Goal: Communication & Community: Share content

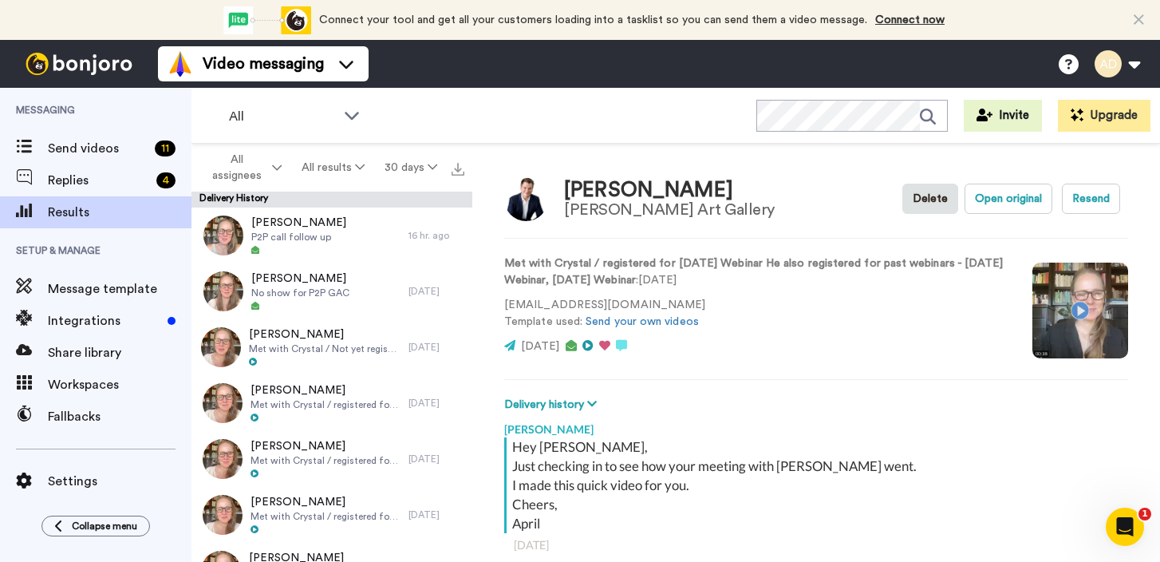
scroll to position [559, 0]
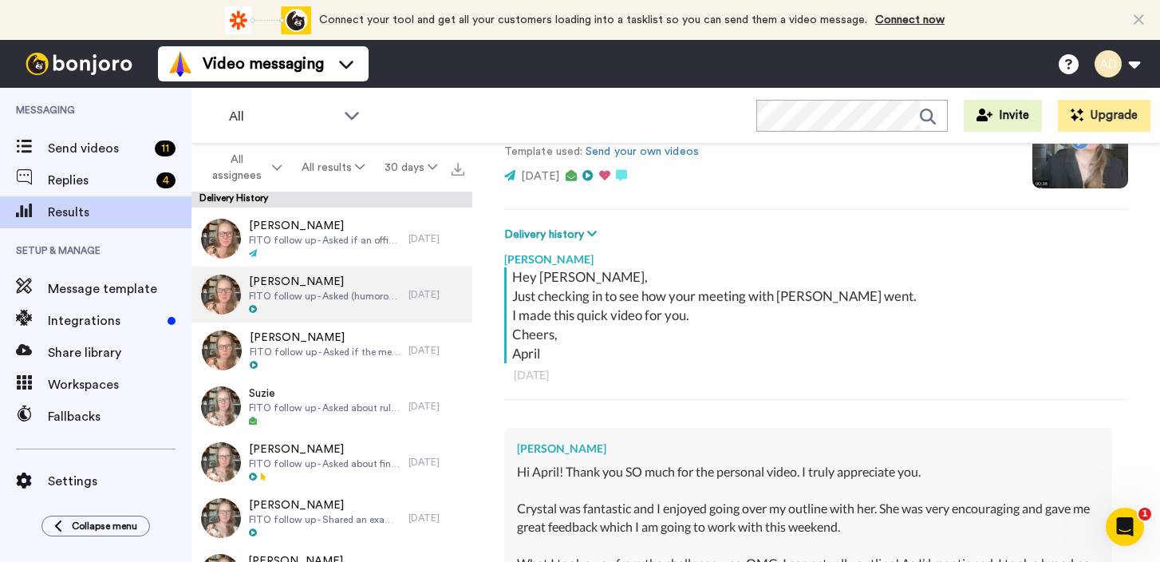
scroll to position [2595, 0]
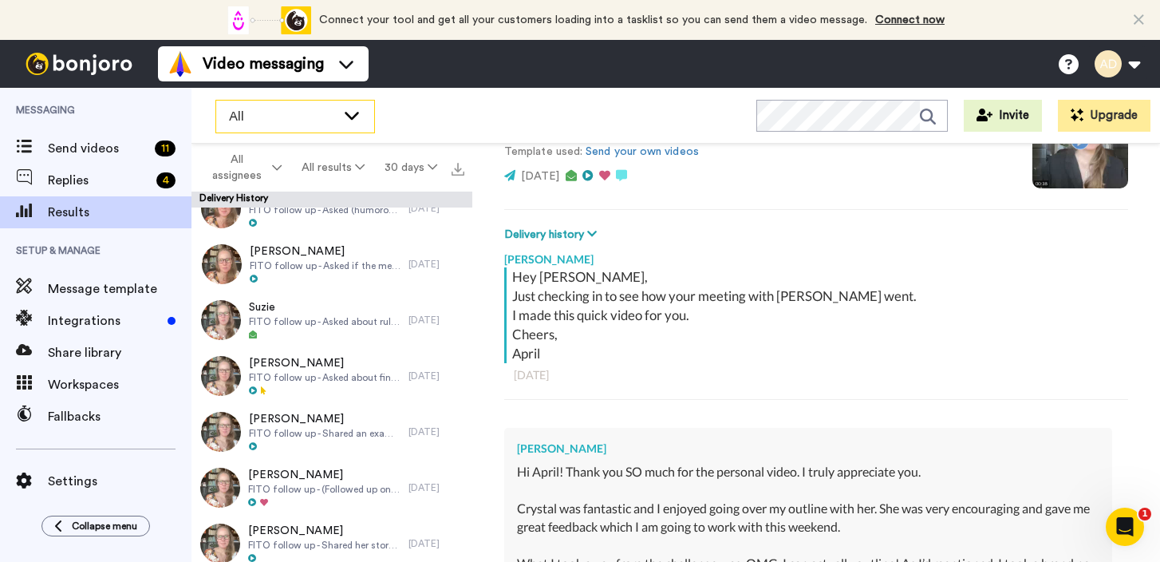
type textarea "x"
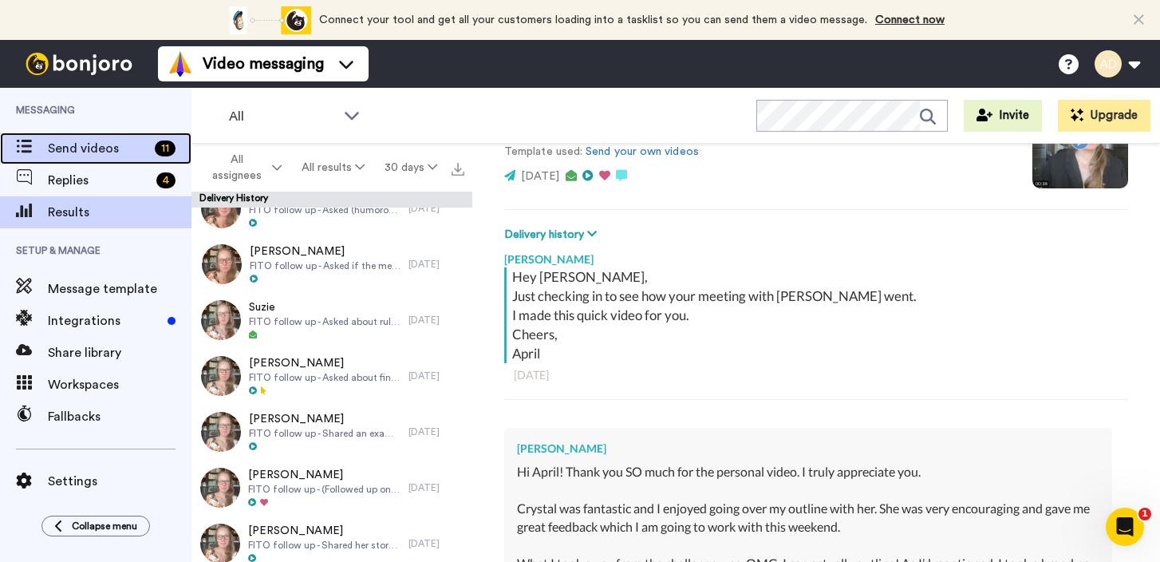
click at [95, 153] on span "Send videos" at bounding box center [98, 148] width 101 height 19
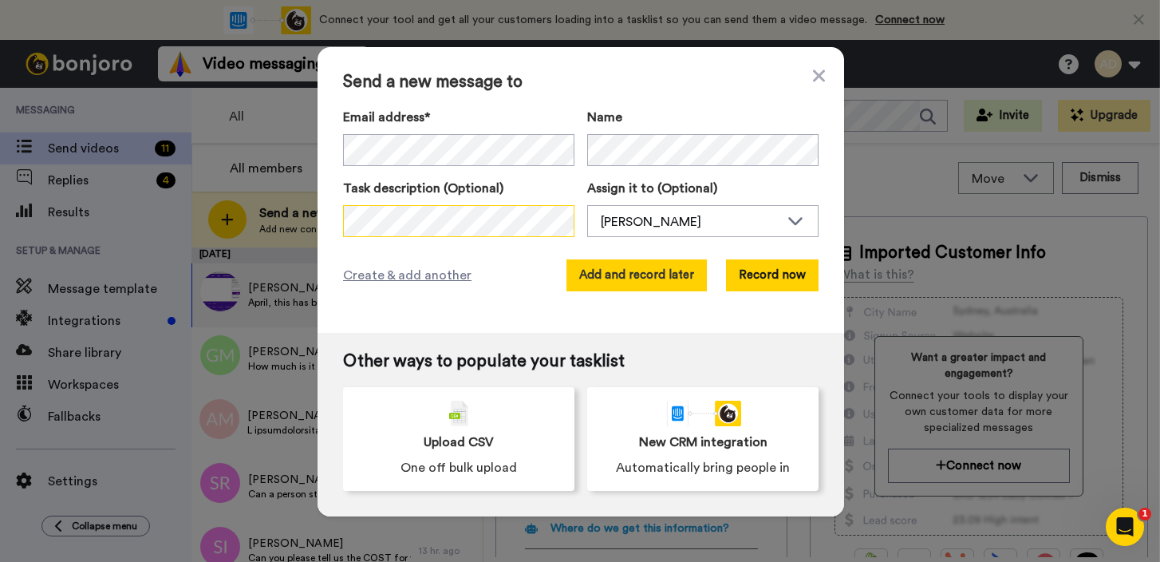
scroll to position [0, 372]
click at [616, 274] on button "Add and record later" at bounding box center [636, 275] width 140 height 32
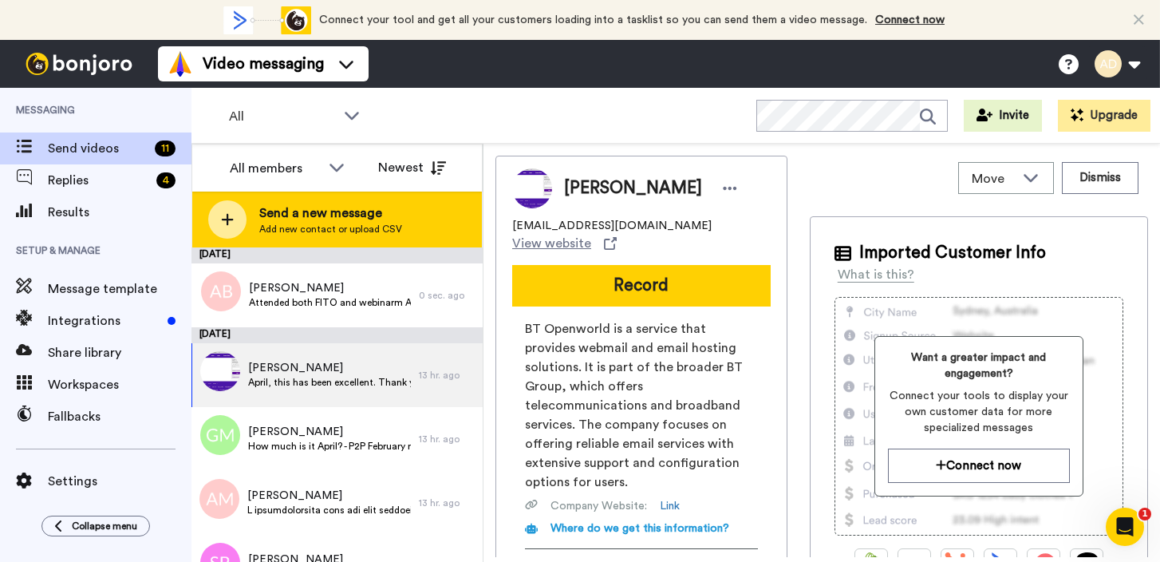
click at [372, 219] on span "Send a new message" at bounding box center [330, 212] width 143 height 19
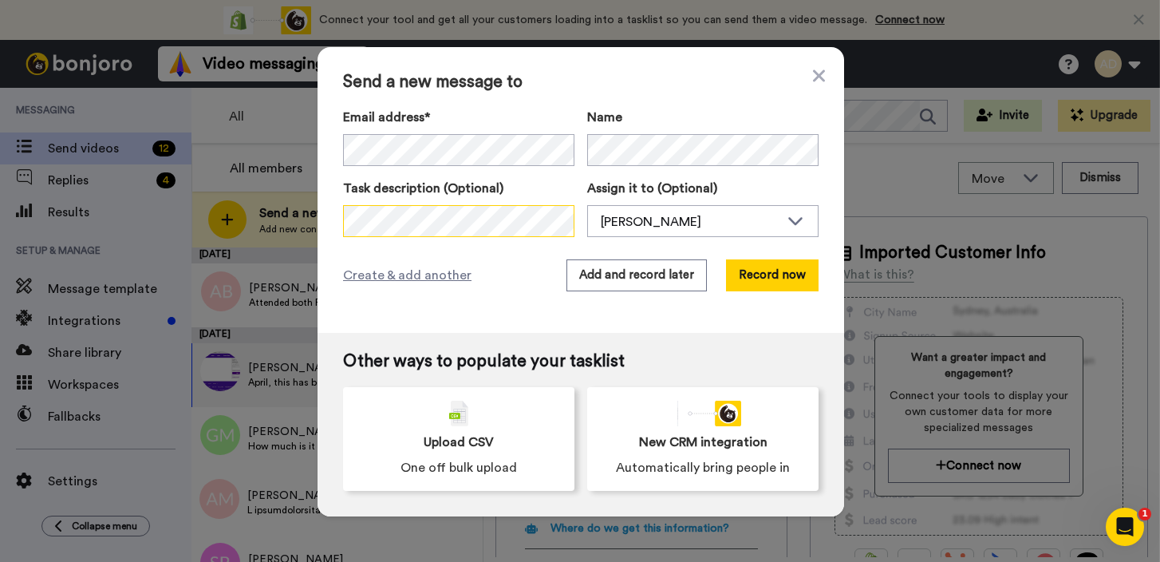
scroll to position [0, 347]
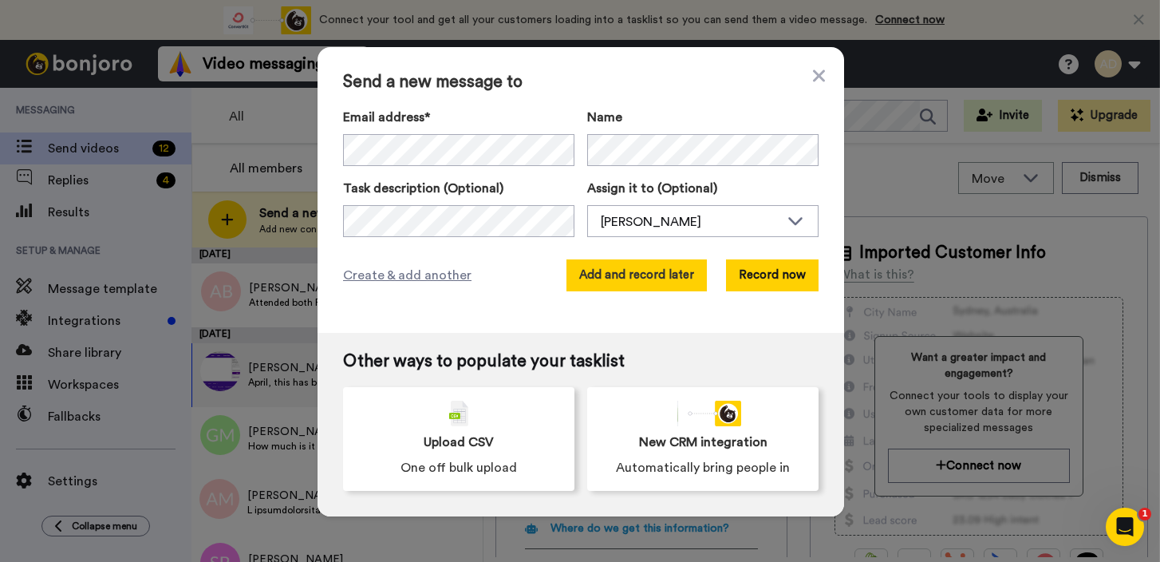
click at [618, 283] on button "Add and record later" at bounding box center [636, 275] width 140 height 32
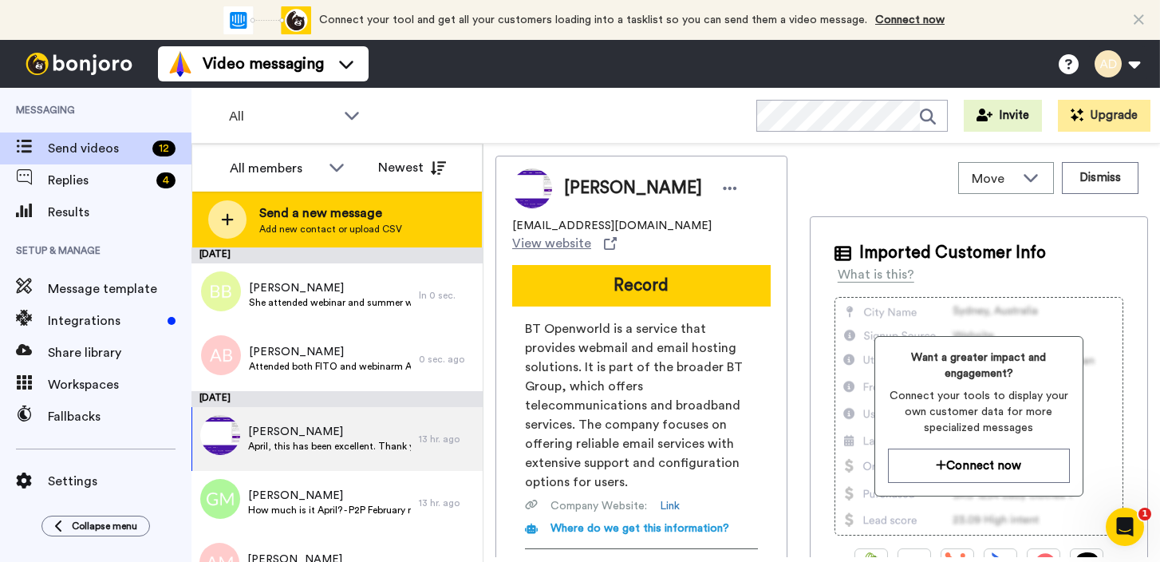
click at [326, 221] on span "Send a new message" at bounding box center [330, 212] width 143 height 19
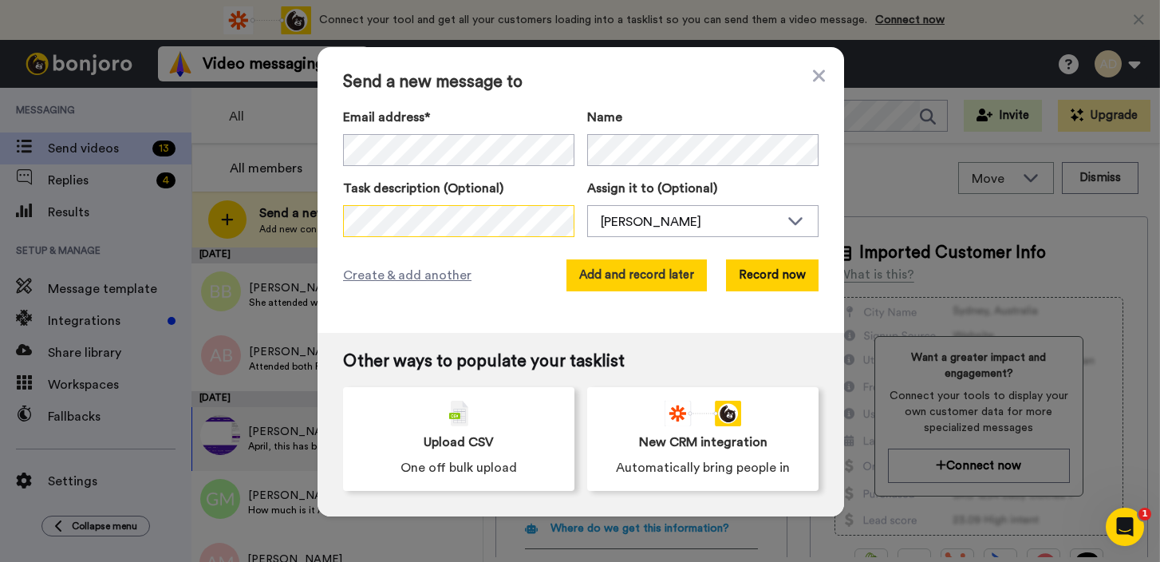
scroll to position [0, 1657]
click at [625, 283] on button "Add and record later" at bounding box center [636, 275] width 140 height 32
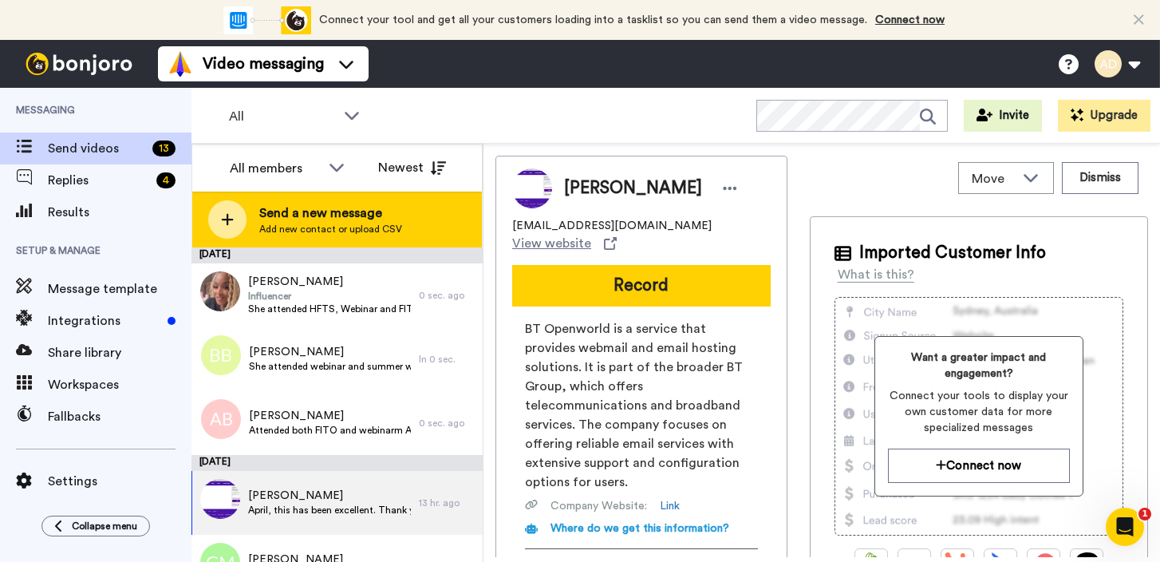
click at [309, 220] on span "Send a new message" at bounding box center [330, 212] width 143 height 19
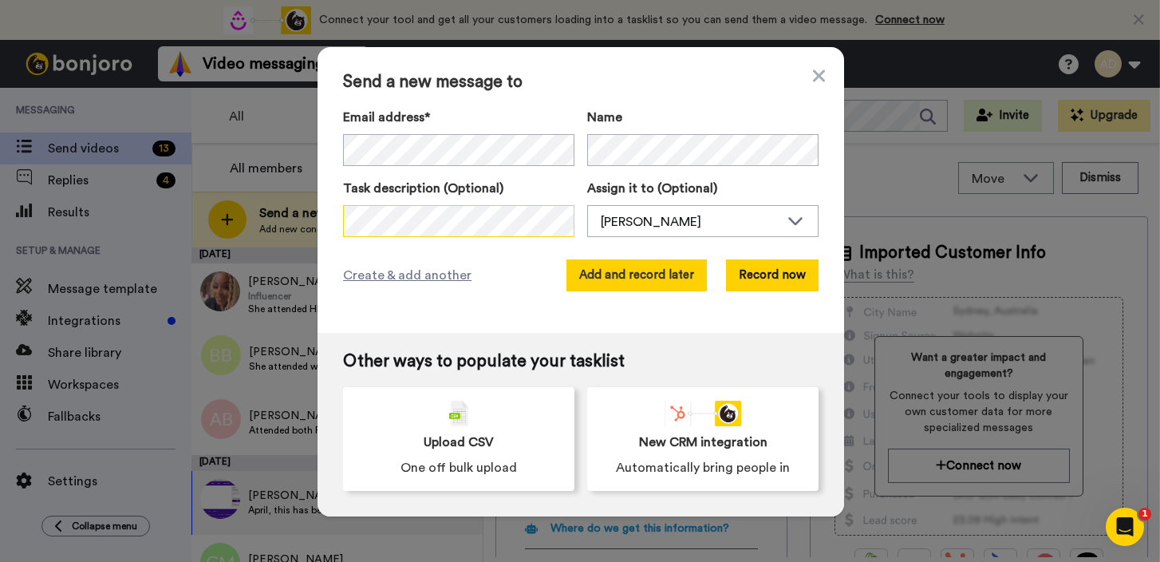
scroll to position [0, 1540]
click at [629, 271] on button "Add and record later" at bounding box center [636, 275] width 140 height 32
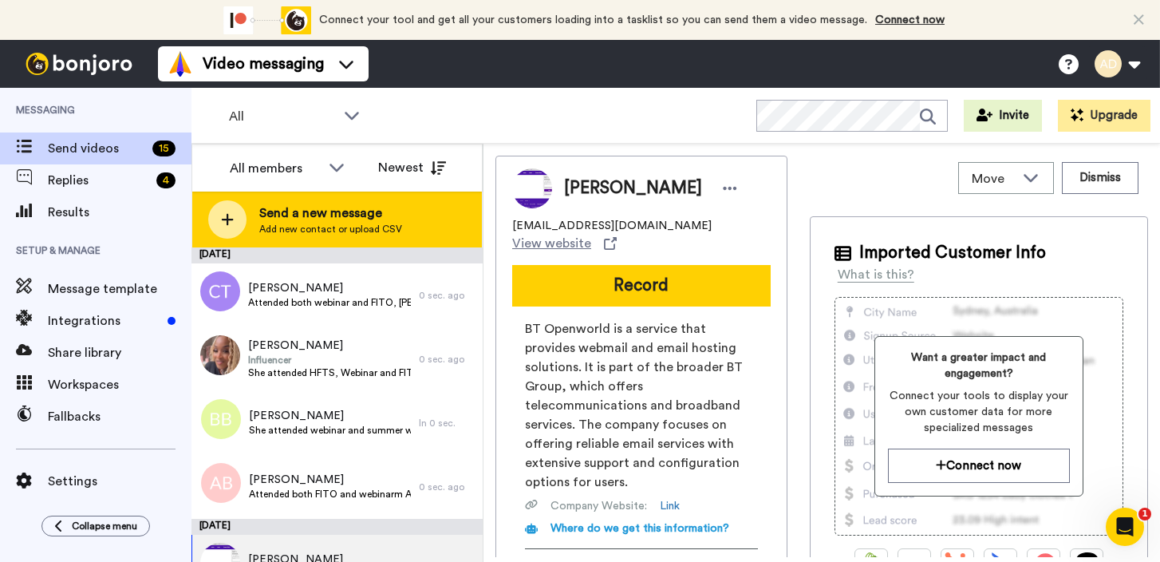
click at [332, 223] on span "Add new contact or upload CSV" at bounding box center [330, 229] width 143 height 13
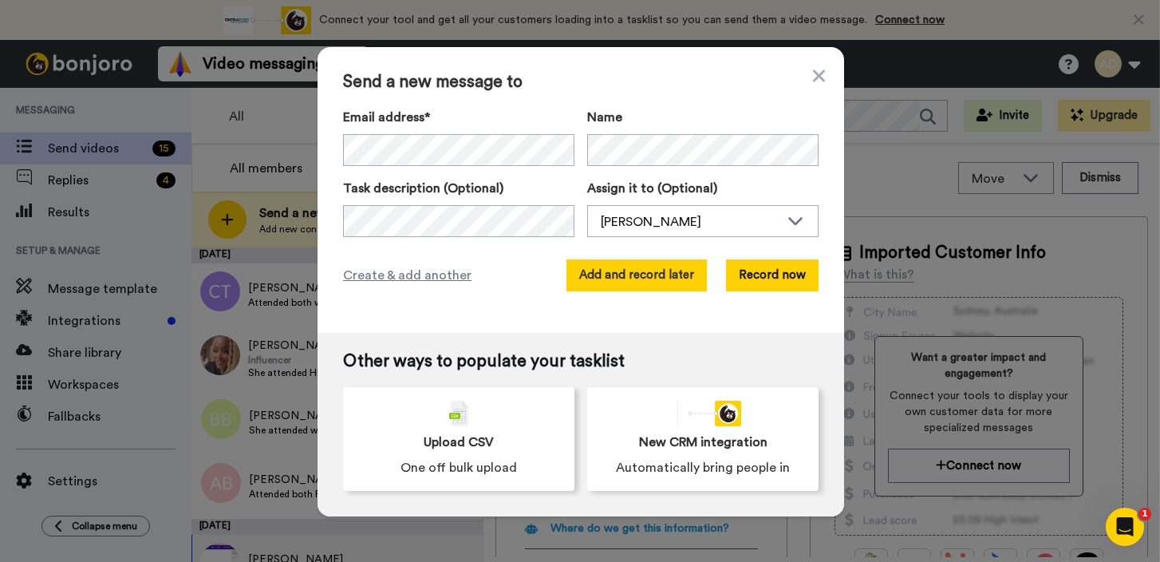
click at [619, 279] on button "Add and record later" at bounding box center [636, 275] width 140 height 32
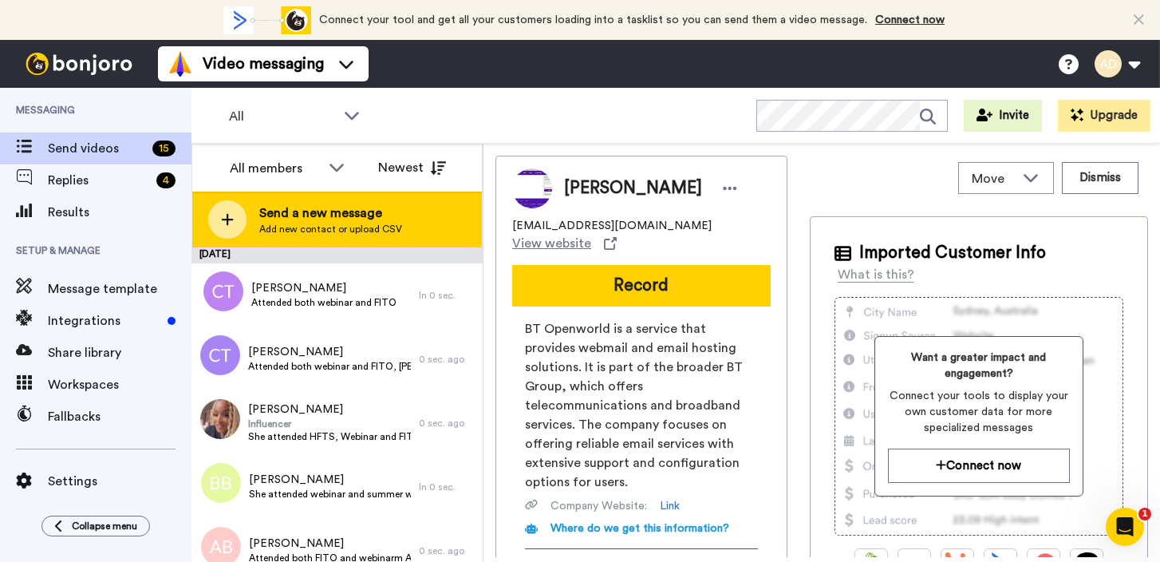
click at [324, 214] on span "Send a new message" at bounding box center [330, 212] width 143 height 19
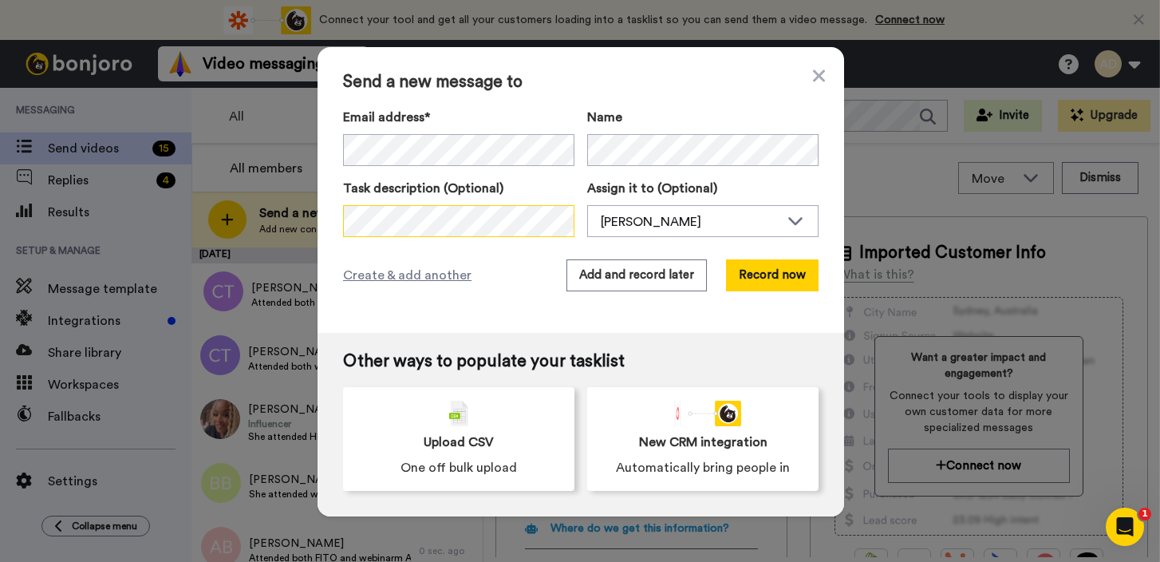
scroll to position [0, 169]
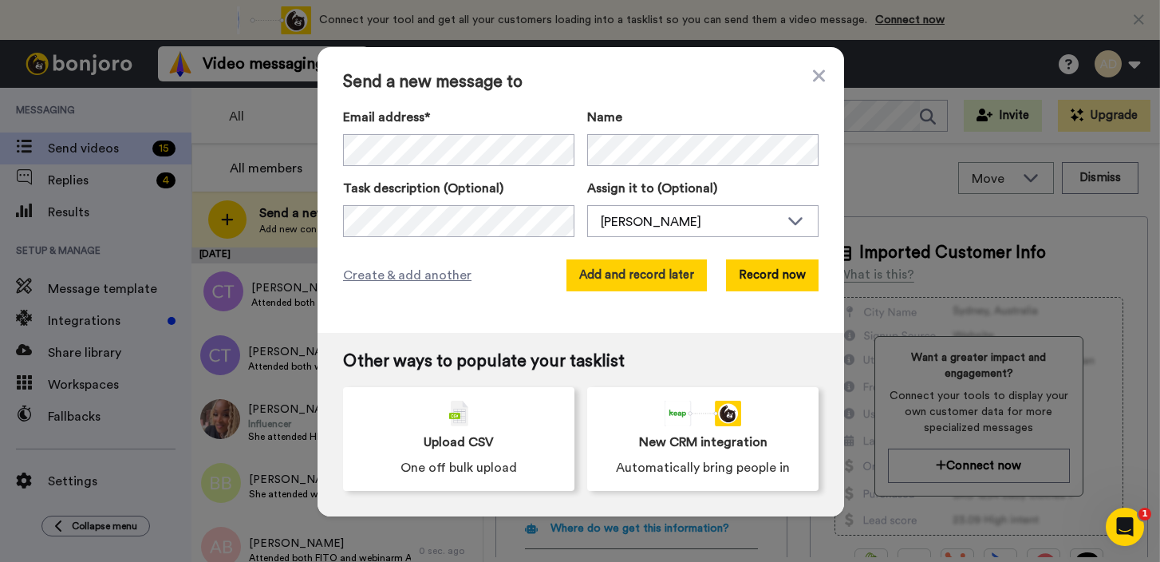
click at [600, 275] on button "Add and record later" at bounding box center [636, 275] width 140 height 32
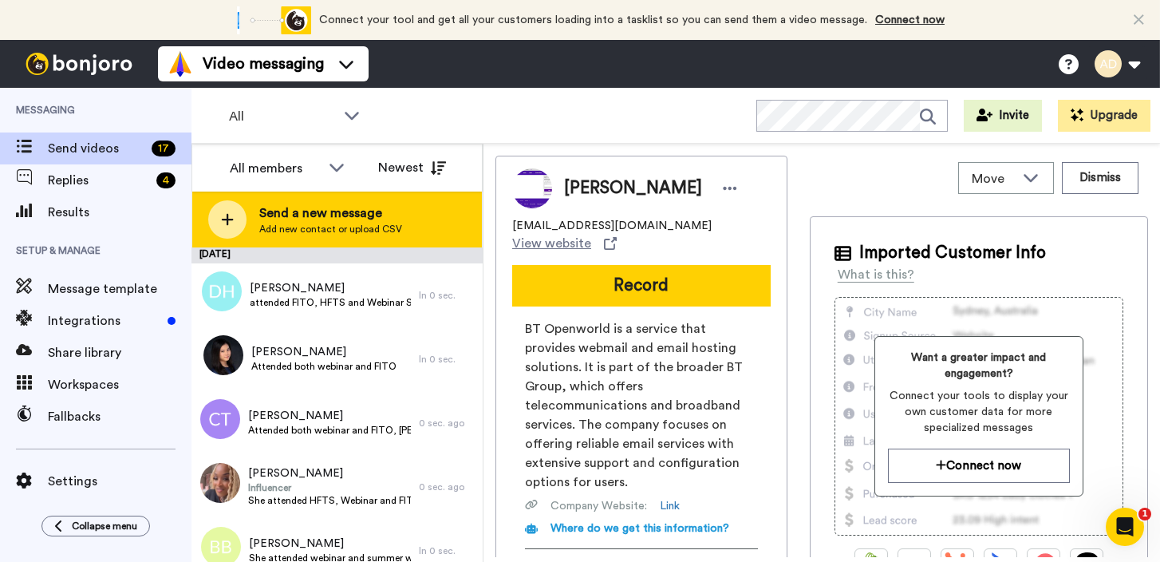
click at [238, 219] on div at bounding box center [227, 219] width 38 height 38
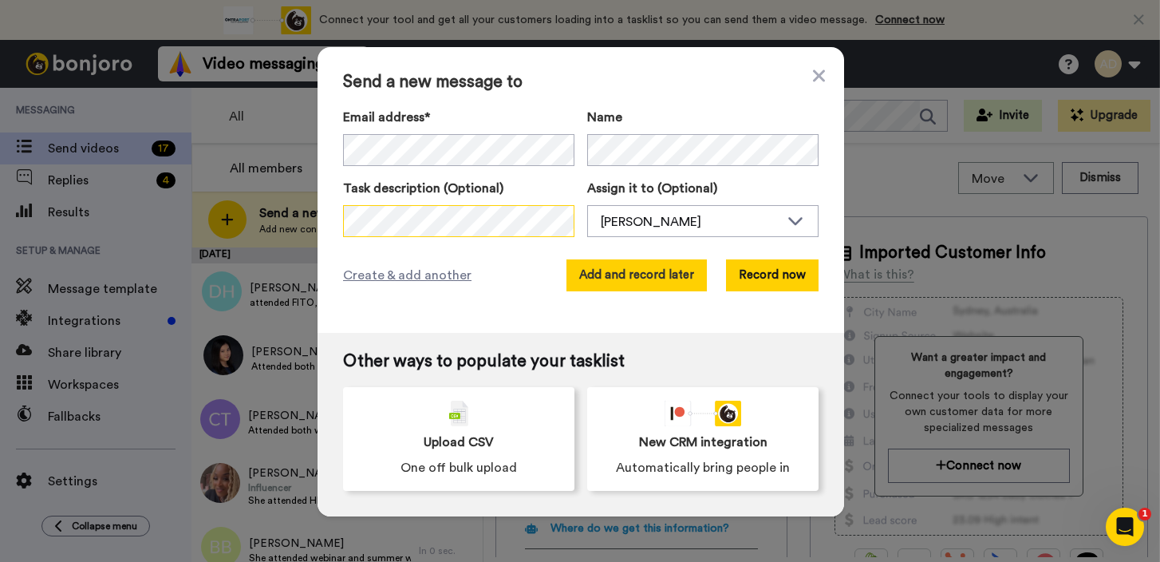
scroll to position [0, 471]
click at [637, 278] on button "Add and record later" at bounding box center [636, 275] width 140 height 32
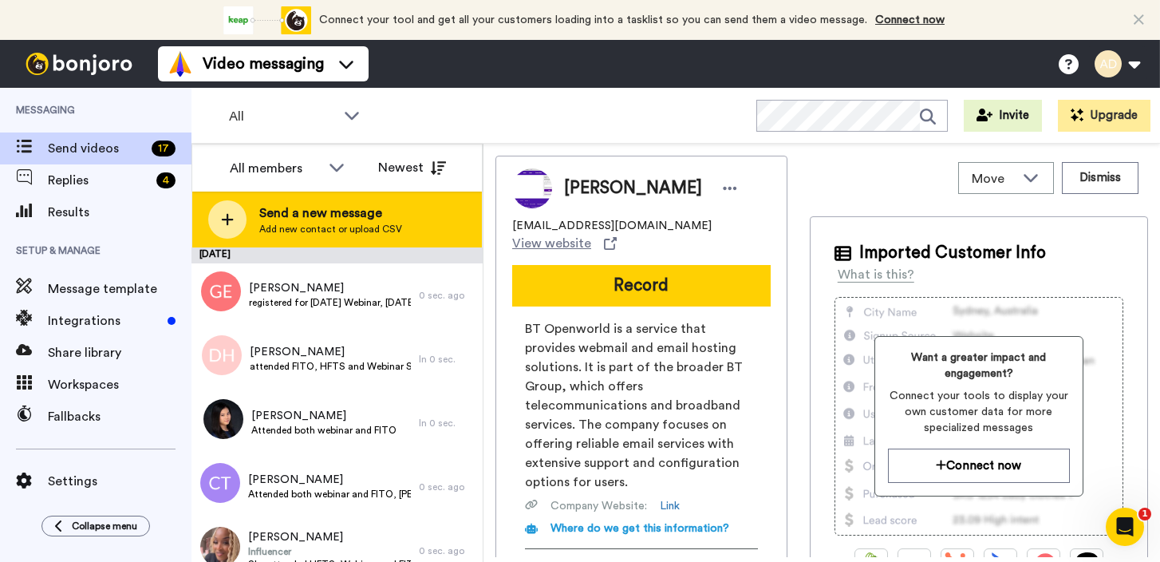
click at [232, 218] on icon at bounding box center [227, 219] width 13 height 14
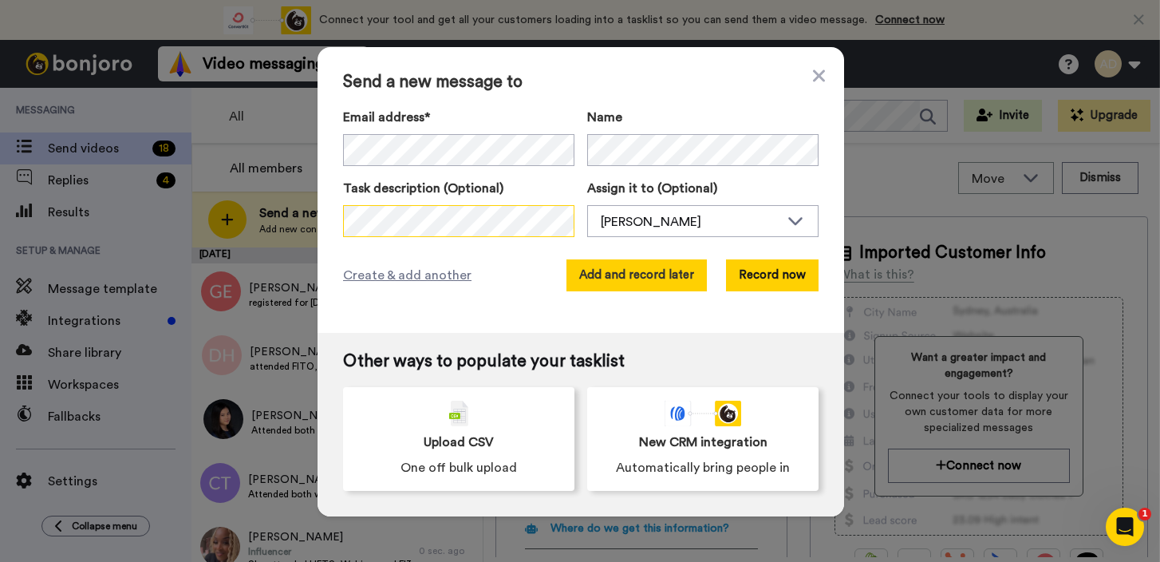
scroll to position [0, 810]
click at [655, 278] on button "Add and record later" at bounding box center [636, 275] width 140 height 32
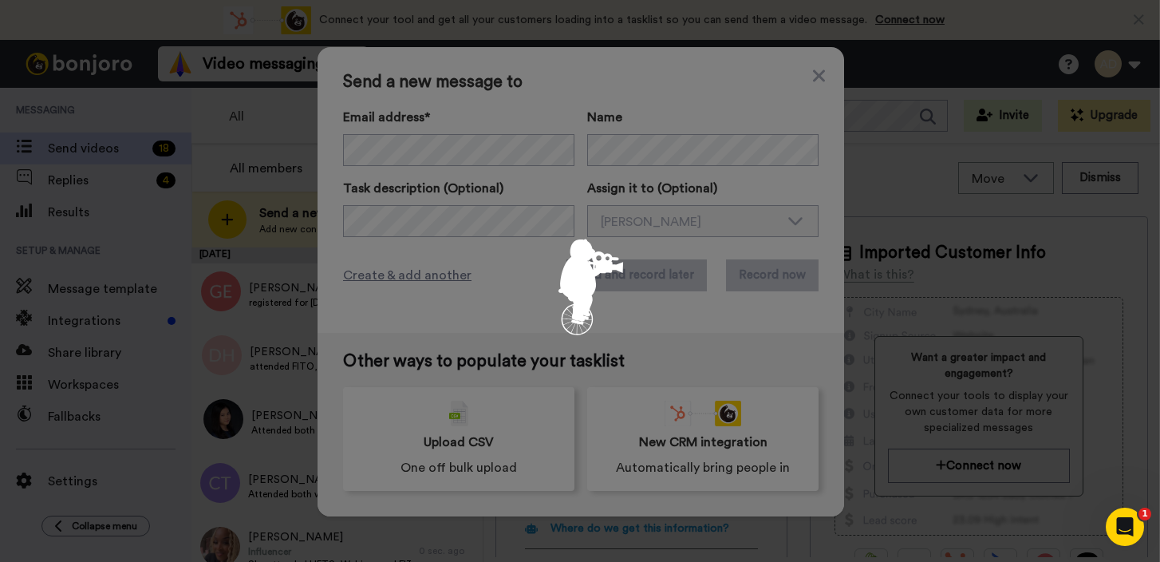
scroll to position [0, 0]
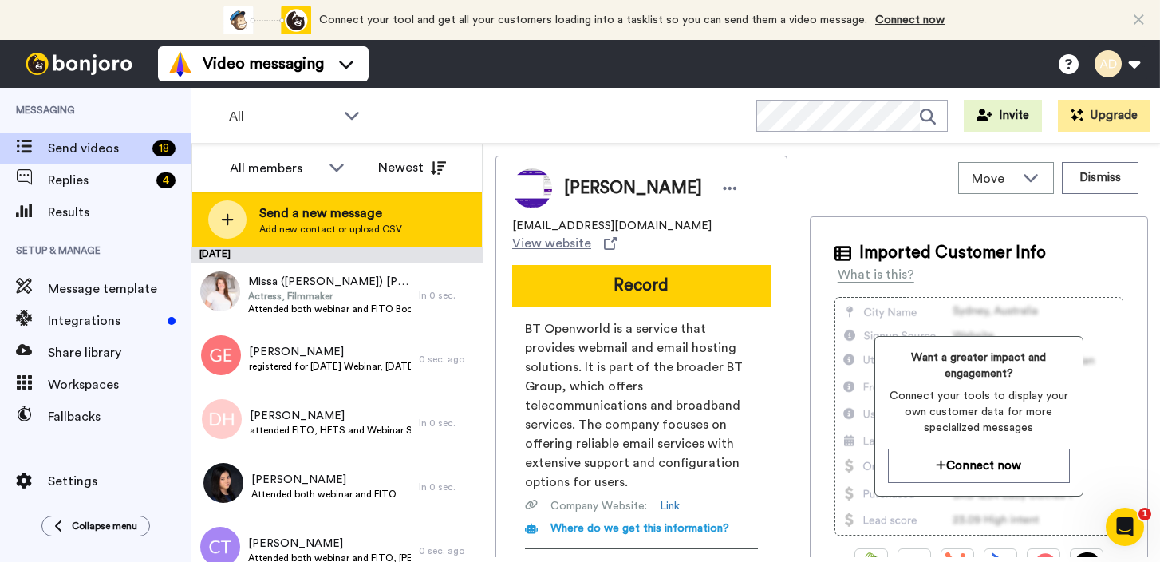
click at [242, 211] on div at bounding box center [227, 219] width 38 height 38
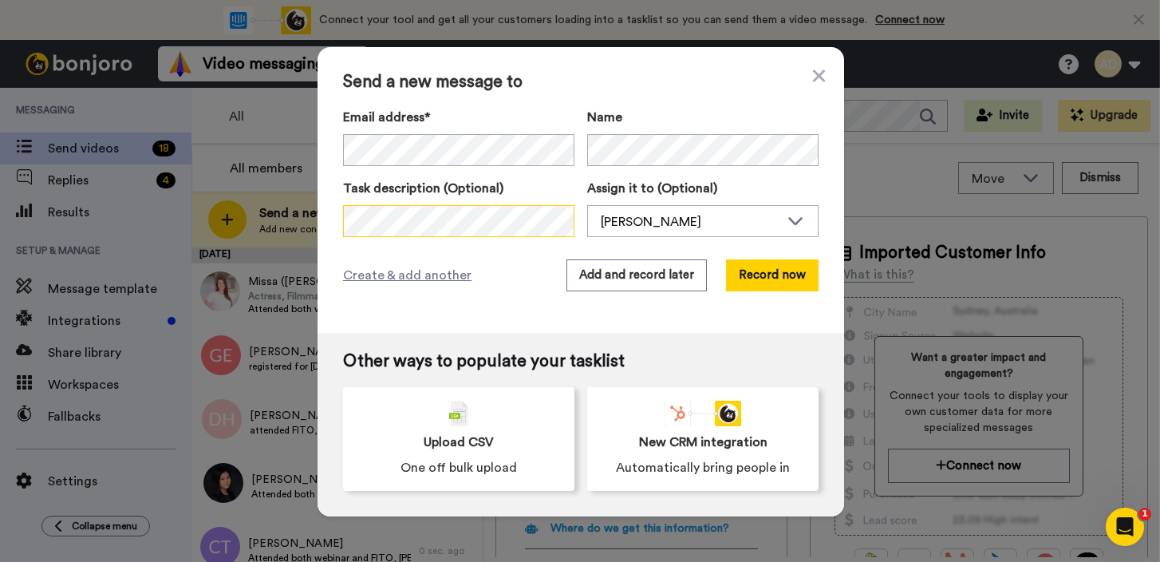
scroll to position [0, 832]
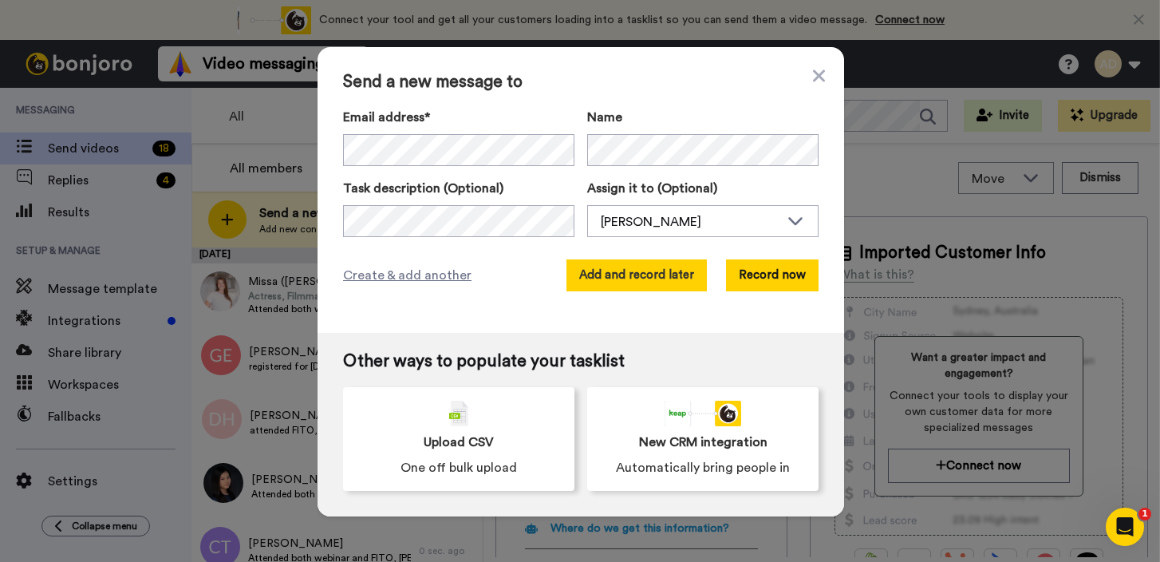
click at [622, 281] on button "Add and record later" at bounding box center [636, 275] width 140 height 32
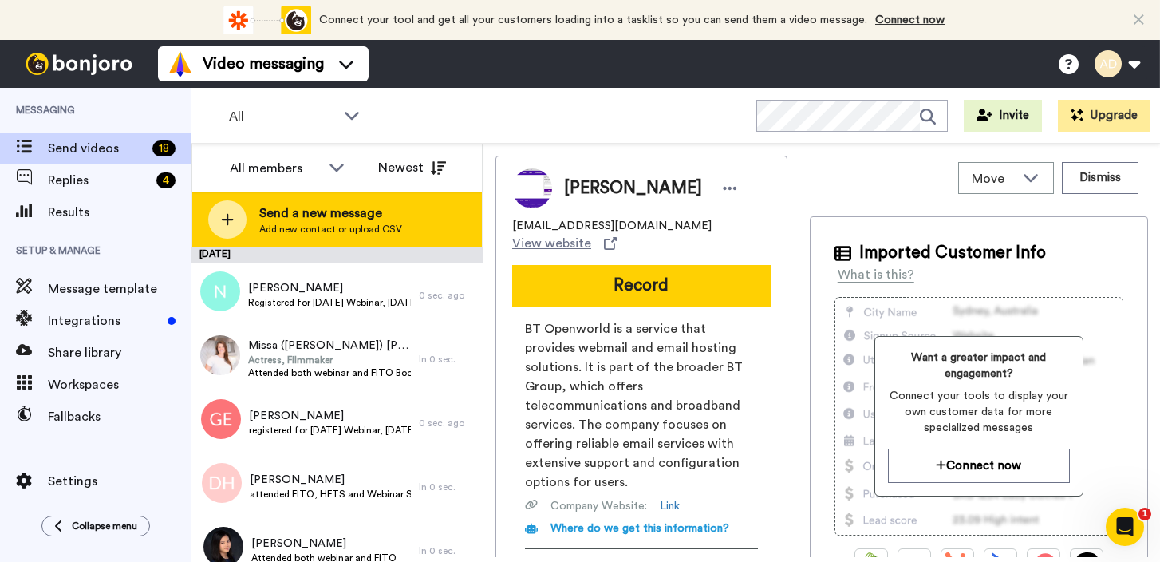
click at [353, 208] on span "Send a new message" at bounding box center [330, 212] width 143 height 19
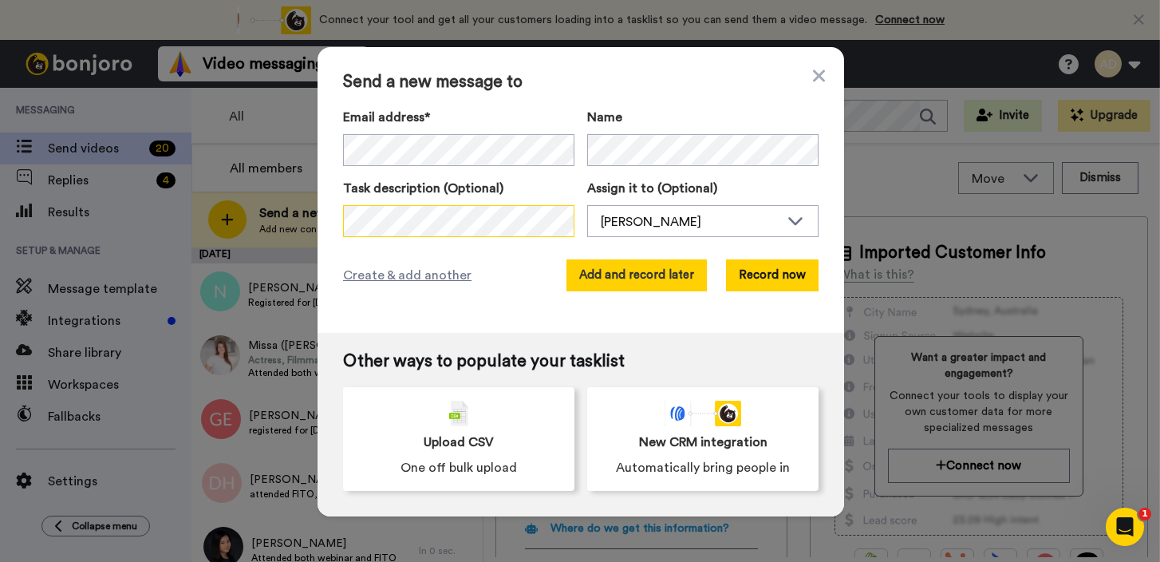
scroll to position [0, 150]
click at [603, 271] on button "Add and record later" at bounding box center [636, 275] width 140 height 32
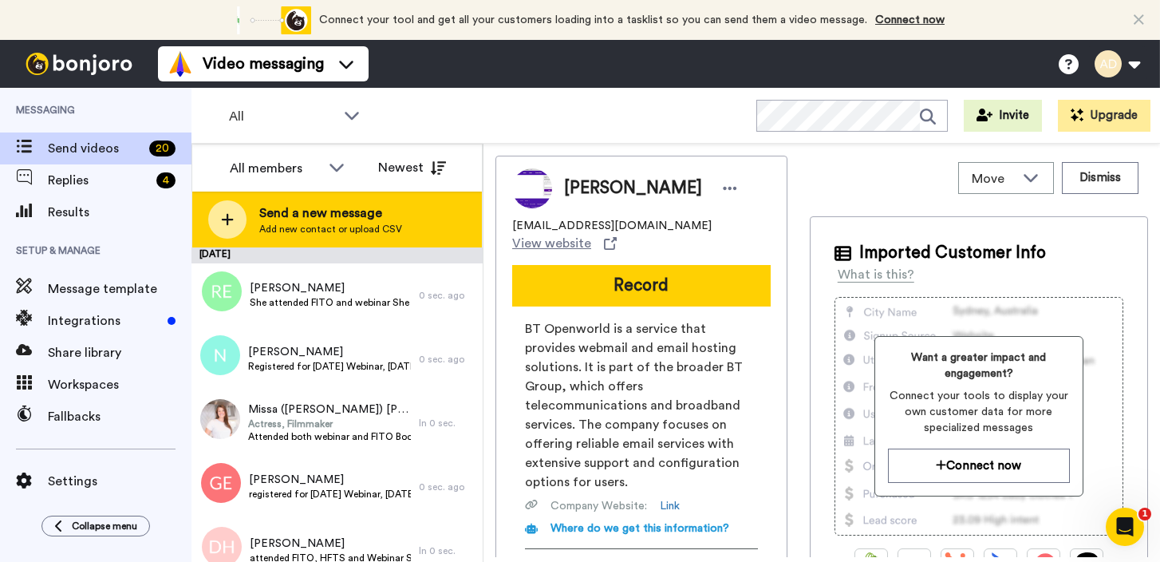
click at [229, 219] on icon at bounding box center [228, 220] width 12 height 12
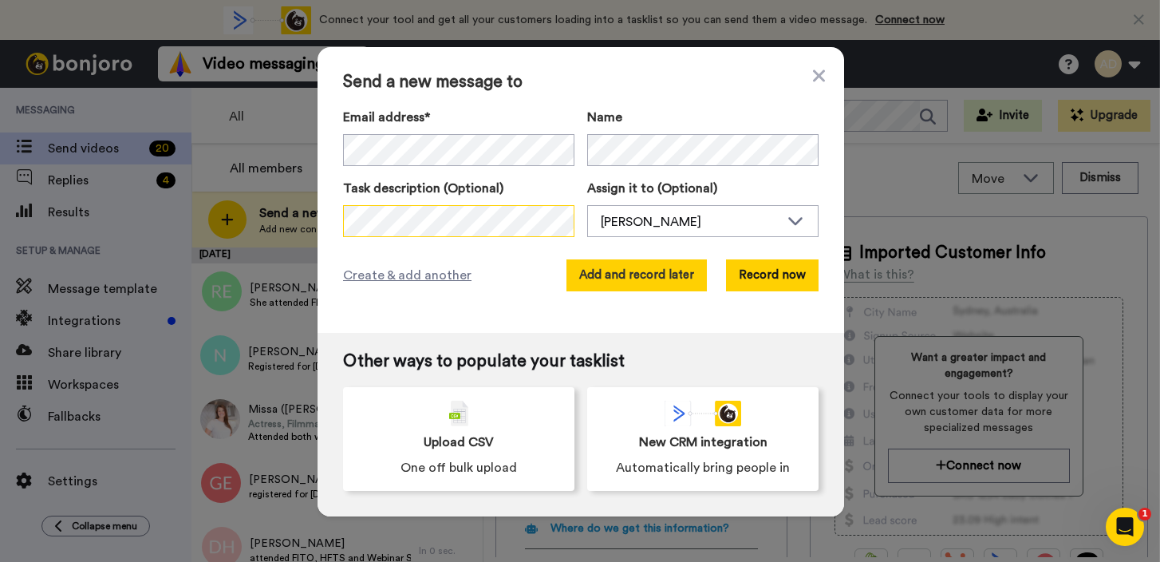
scroll to position [0, 139]
click at [633, 276] on button "Add and record later" at bounding box center [636, 275] width 140 height 32
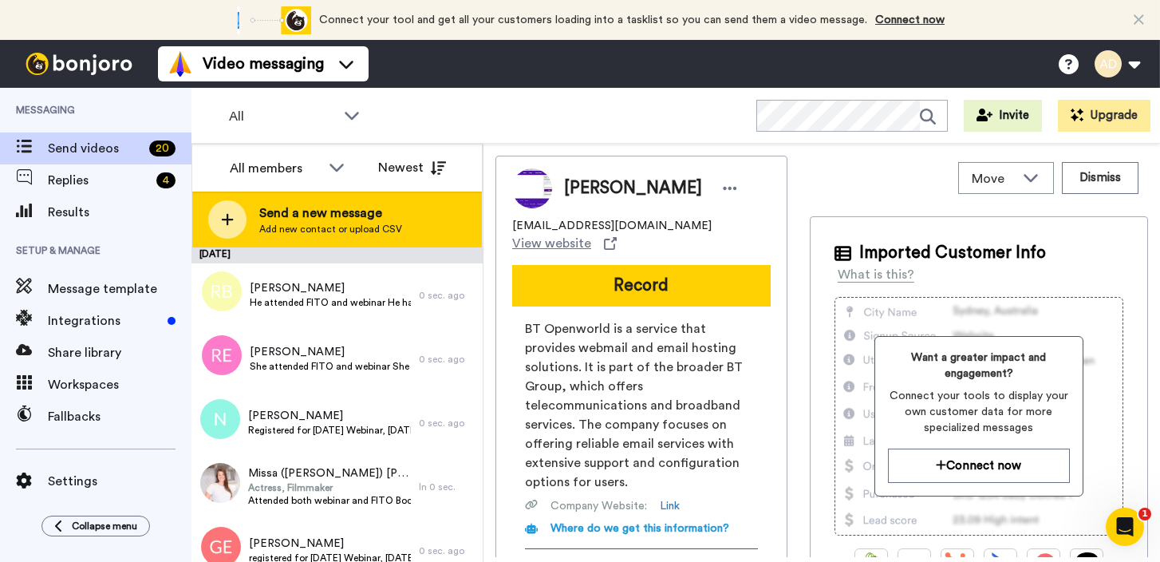
click at [232, 218] on icon at bounding box center [227, 219] width 13 height 14
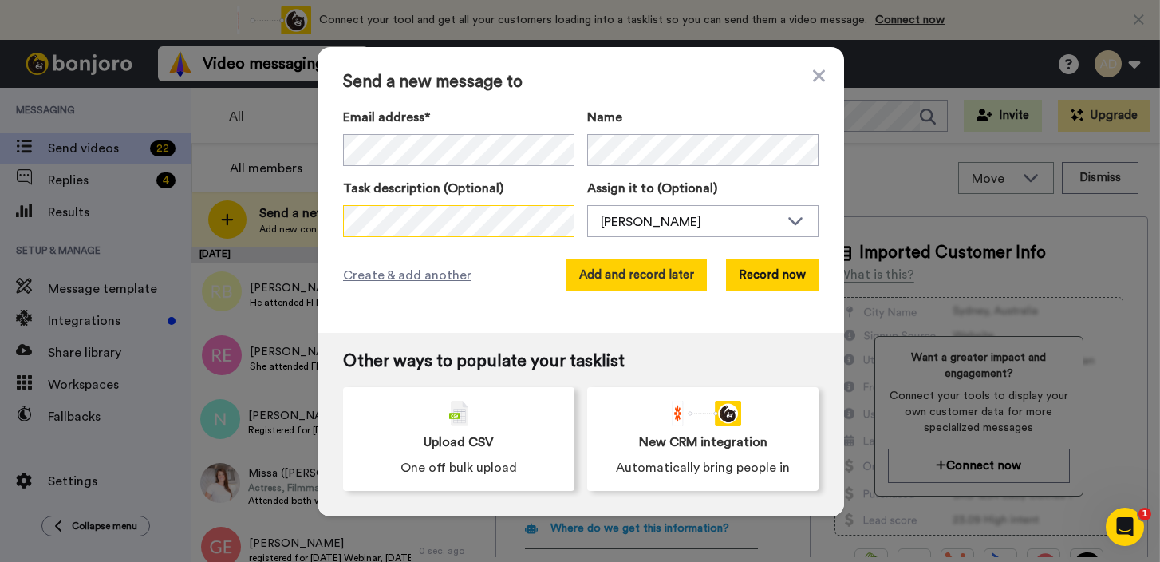
scroll to position [0, 78]
click at [622, 274] on button "Add and record later" at bounding box center [636, 275] width 140 height 32
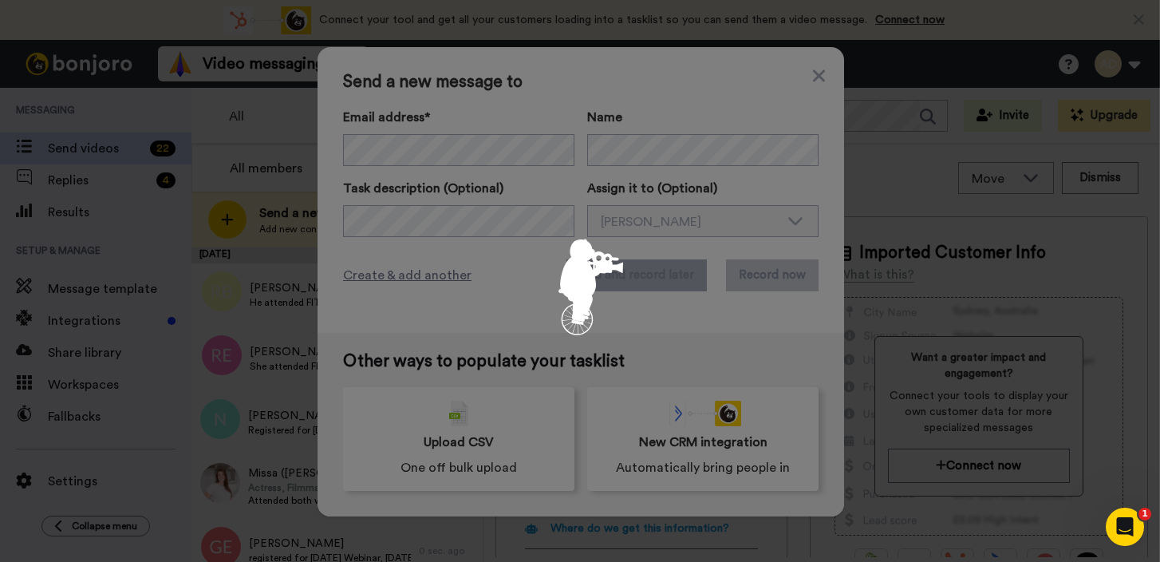
scroll to position [0, 0]
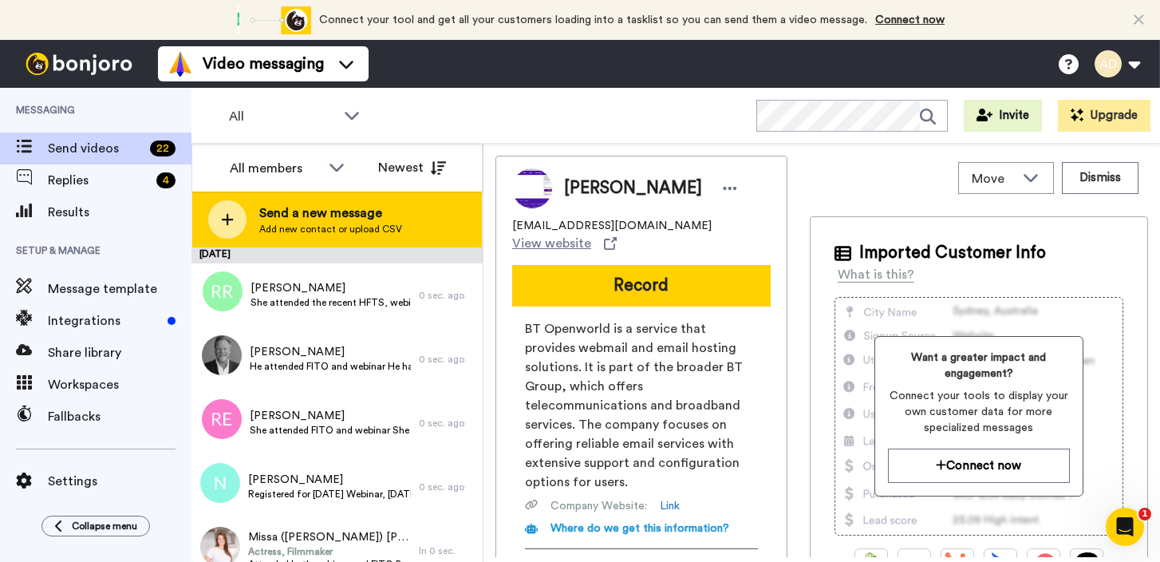
click at [258, 224] on div "Send a new message Add new contact or upload CSV" at bounding box center [337, 219] width 290 height 56
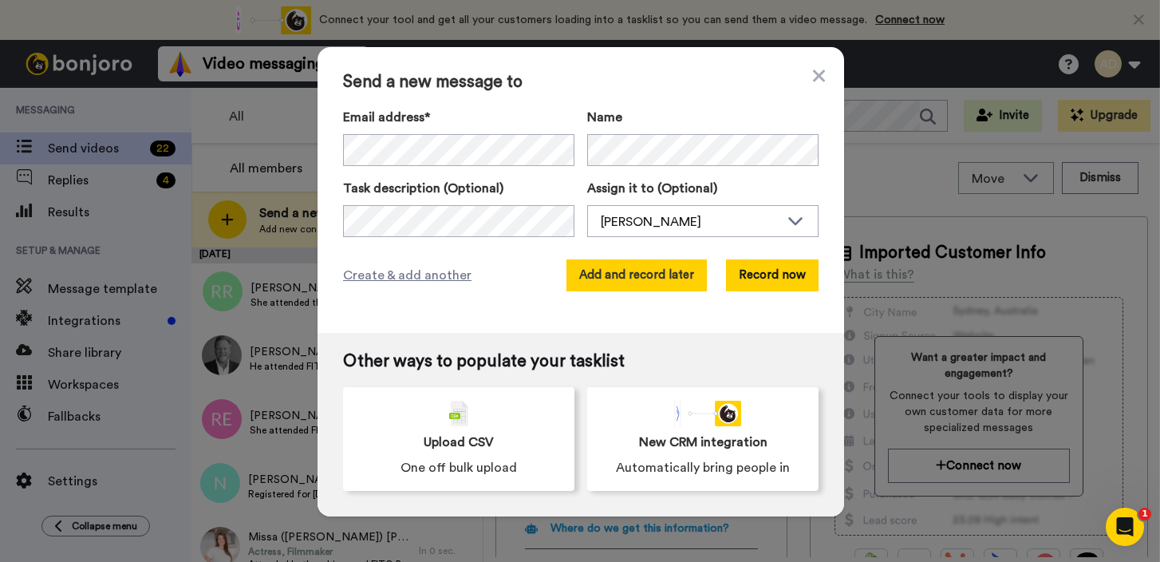
click at [629, 282] on button "Add and record later" at bounding box center [636, 275] width 140 height 32
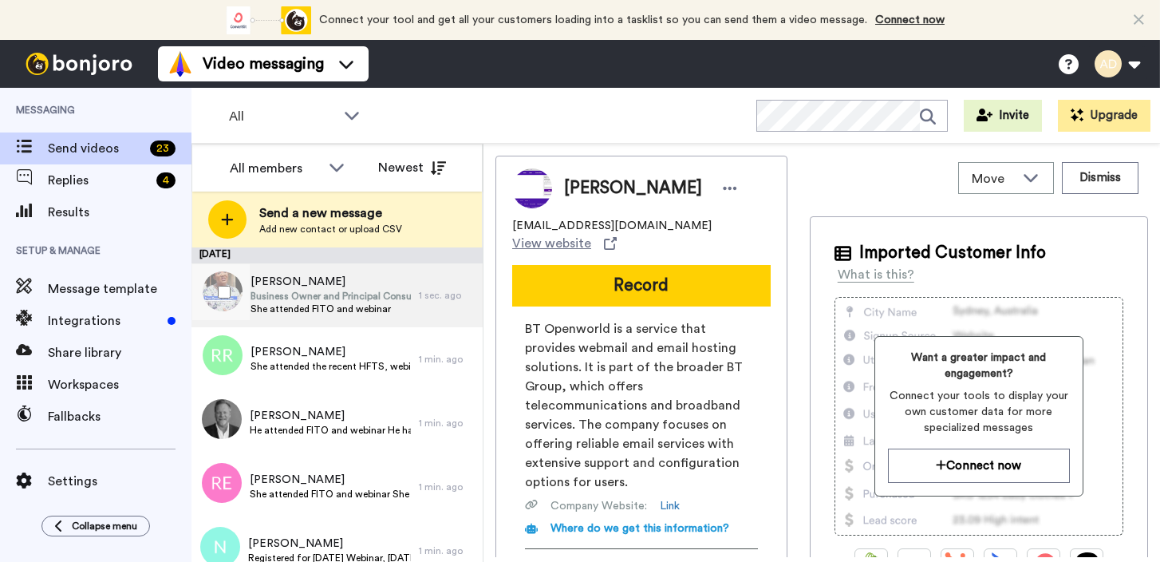
click at [373, 301] on span "Business Owner and Principal Consultant" at bounding box center [330, 296] width 160 height 13
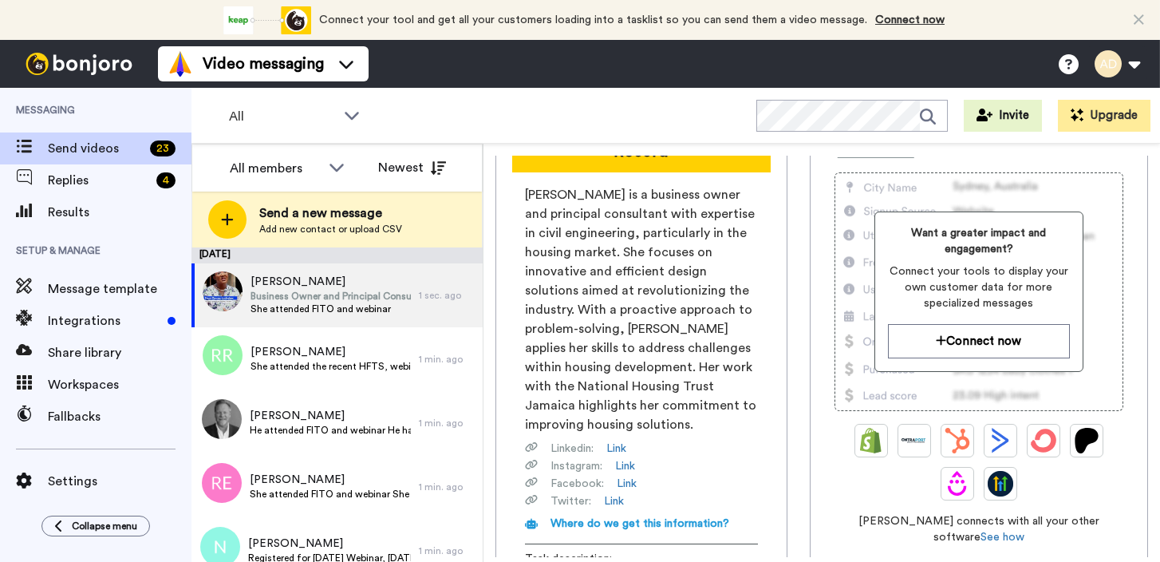
scroll to position [390, 0]
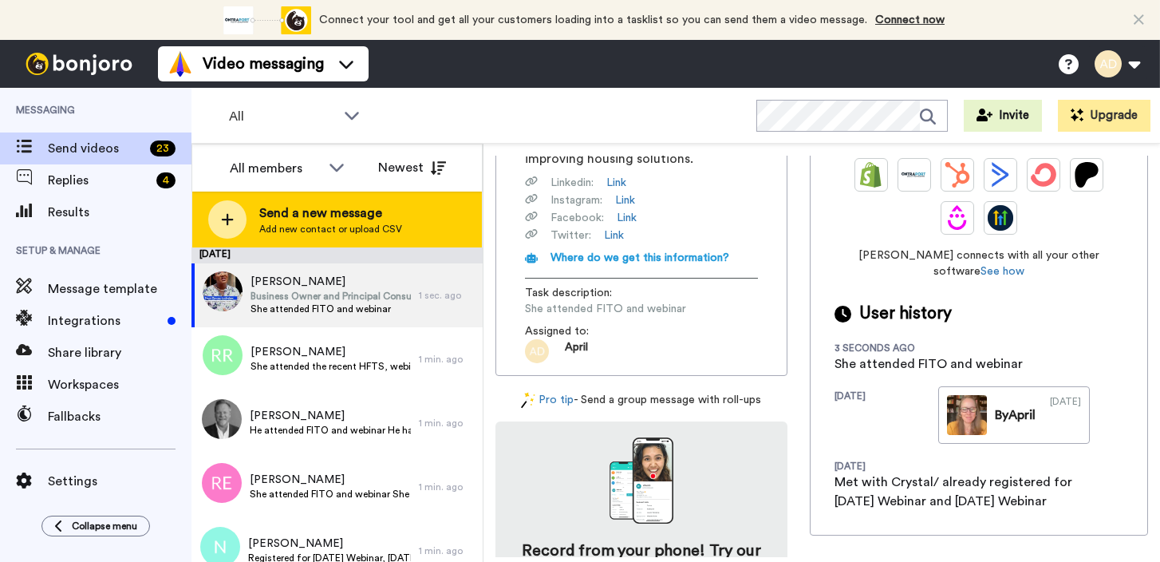
click at [223, 213] on icon at bounding box center [227, 219] width 13 height 14
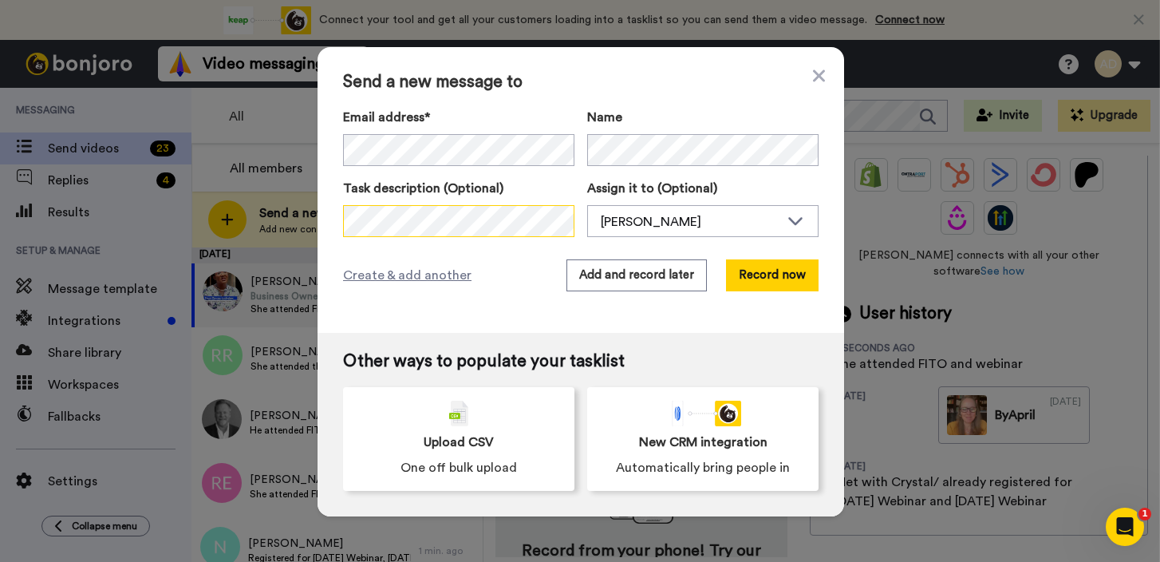
scroll to position [0, 150]
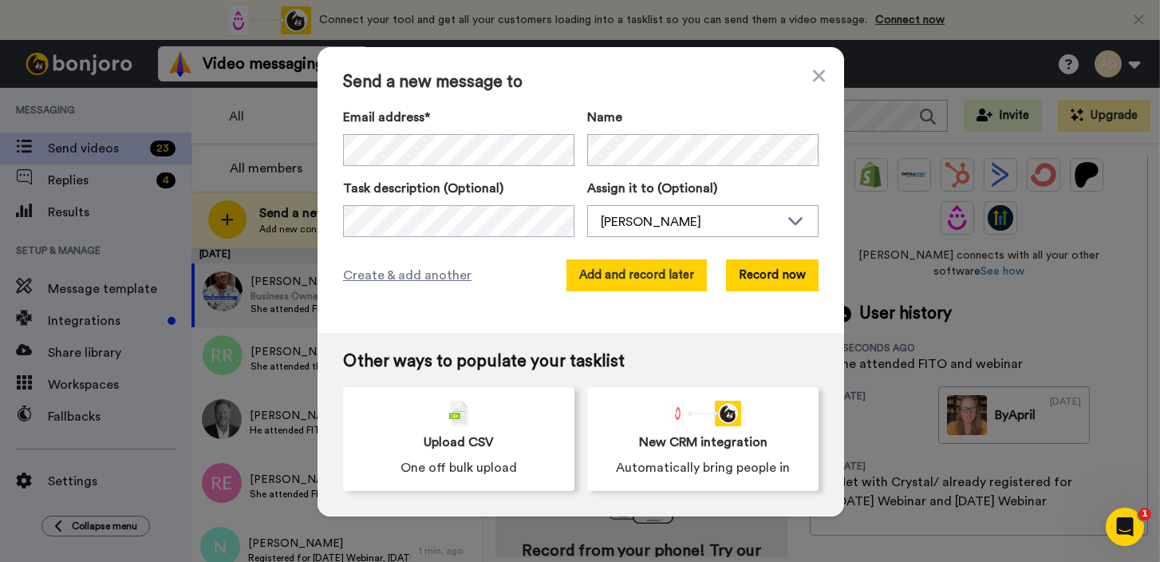
click at [605, 273] on button "Add and record later" at bounding box center [636, 275] width 140 height 32
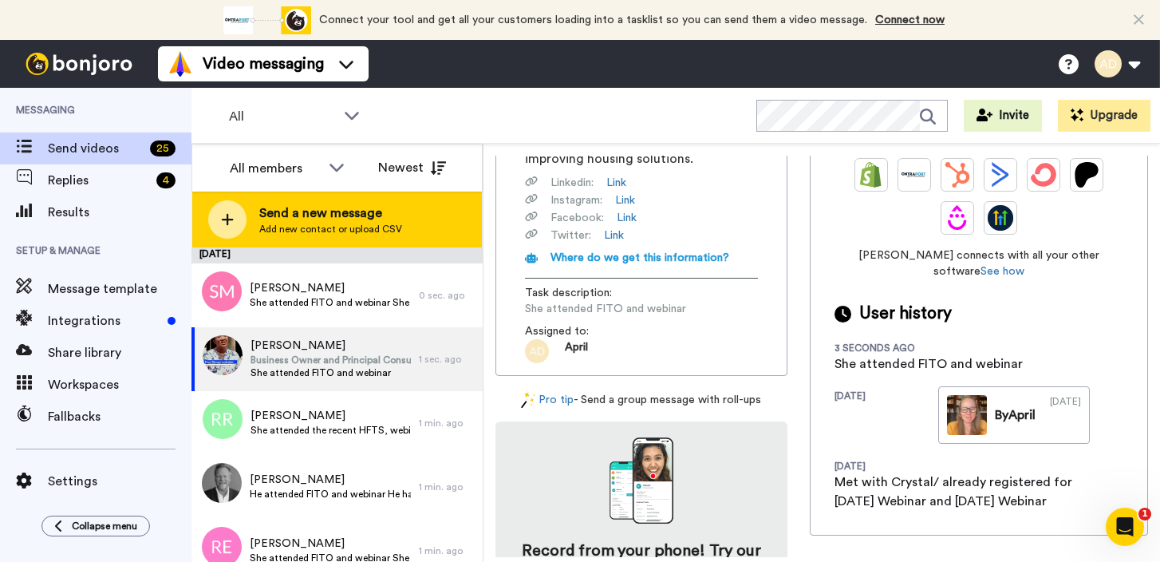
click at [239, 212] on div at bounding box center [227, 219] width 38 height 38
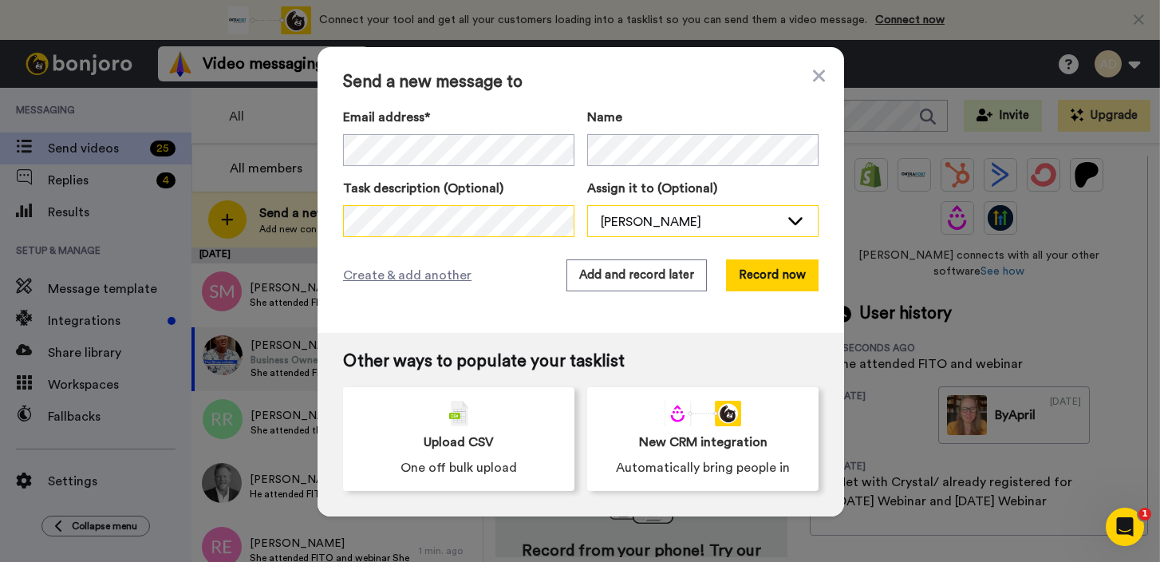
scroll to position [0, 934]
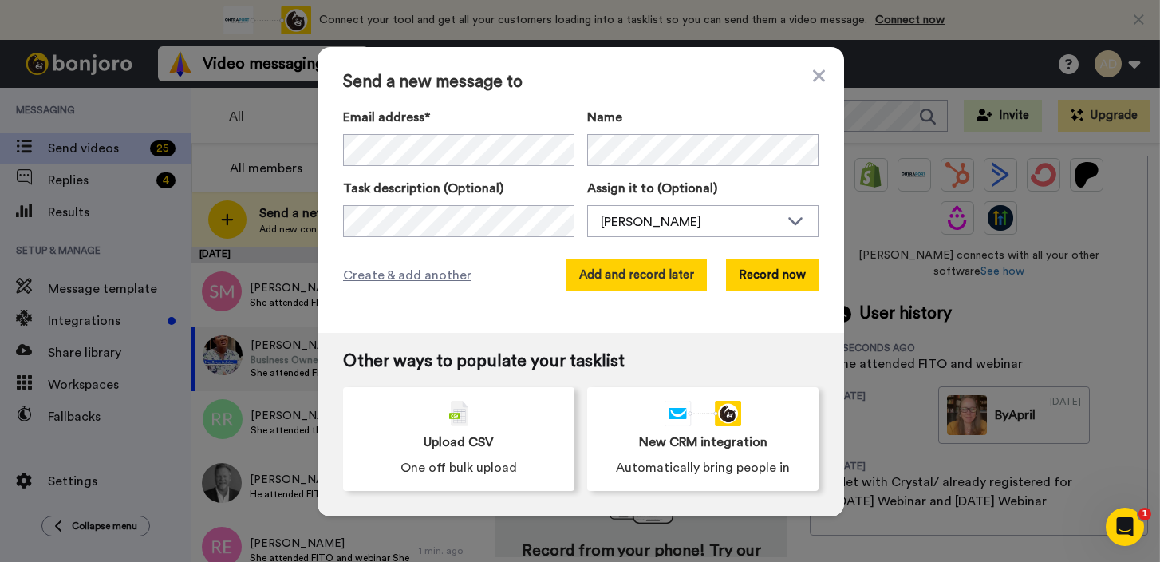
click at [622, 273] on button "Add and record later" at bounding box center [636, 275] width 140 height 32
